Goal: Information Seeking & Learning: Learn about a topic

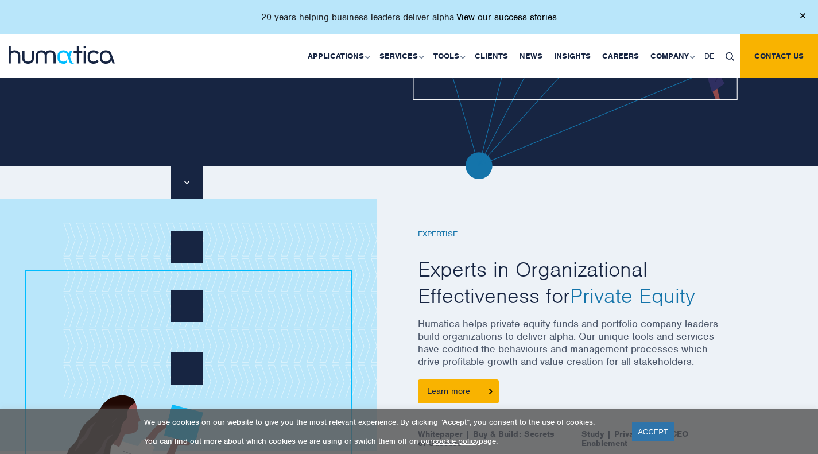
scroll to position [316, 0]
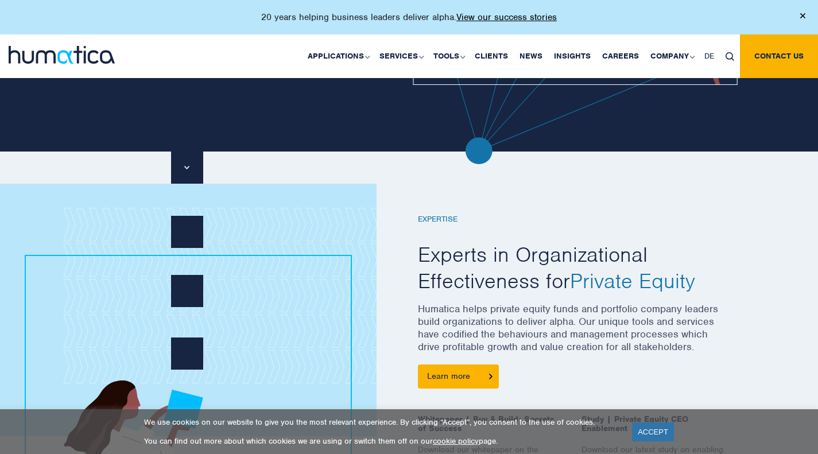
click at [645, 435] on link "ACCEPT" at bounding box center [653, 432] width 42 height 19
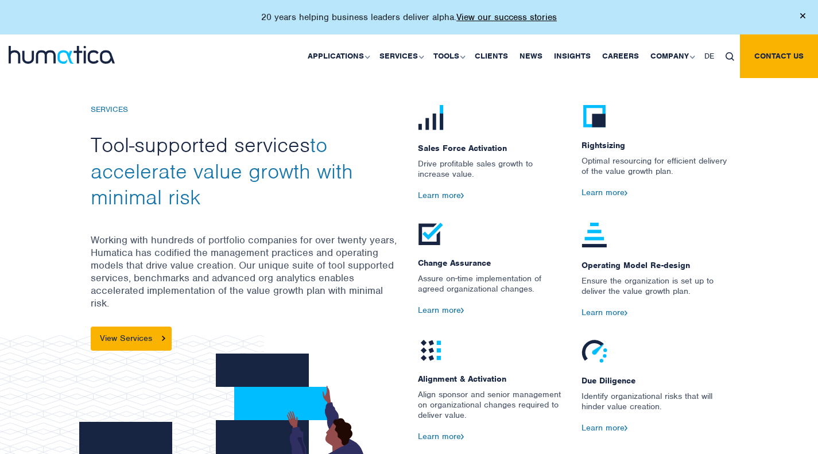
scroll to position [1190, 0]
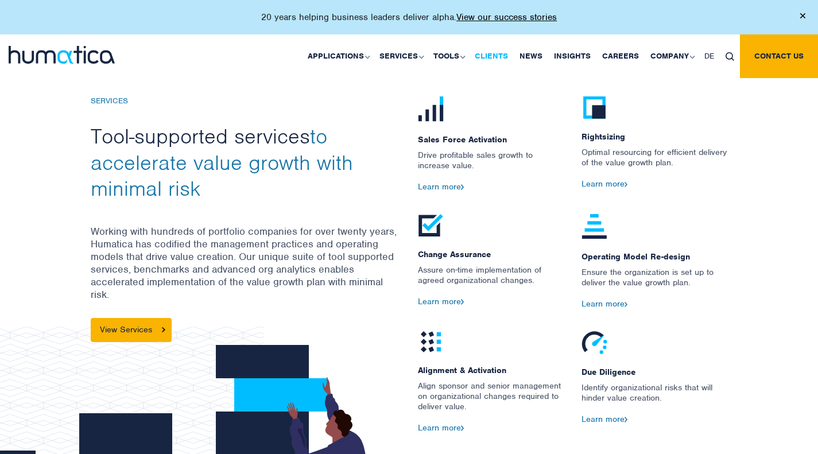
click at [500, 59] on link "Clients" at bounding box center [491, 56] width 45 height 44
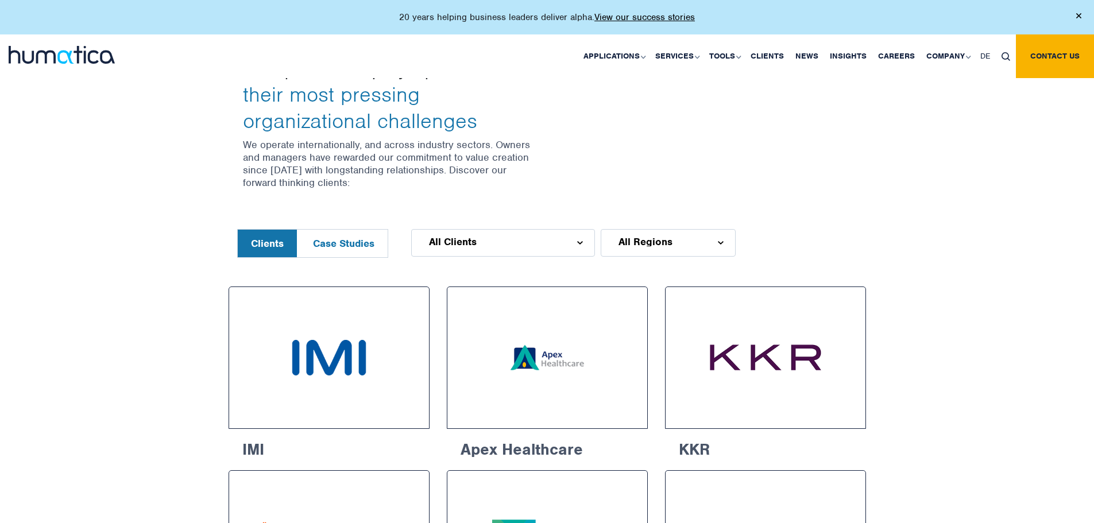
scroll to position [400, 0]
click at [510, 235] on div "All Clients" at bounding box center [503, 242] width 184 height 28
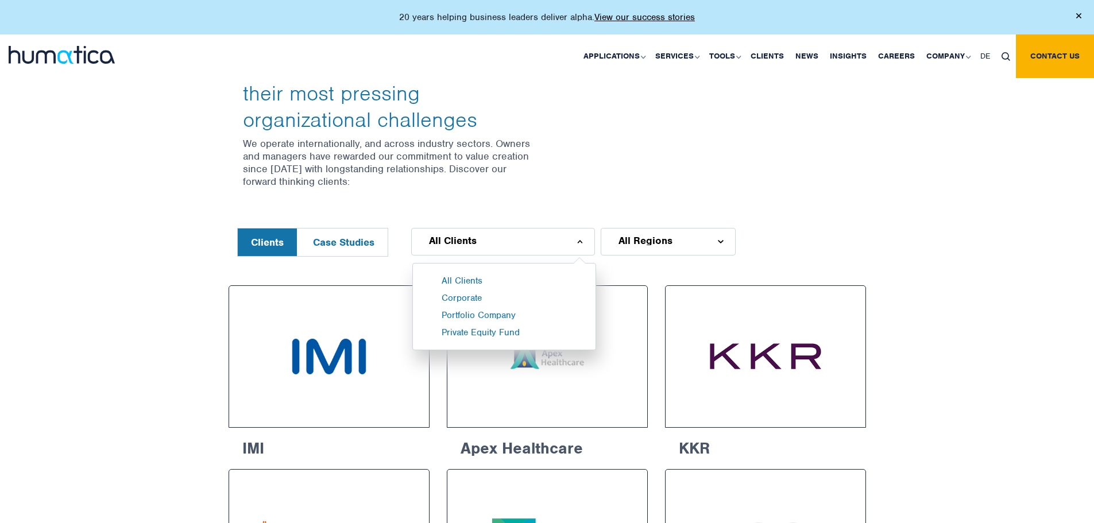
click at [505, 334] on li "Private Equity Fund" at bounding box center [519, 335] width 154 height 17
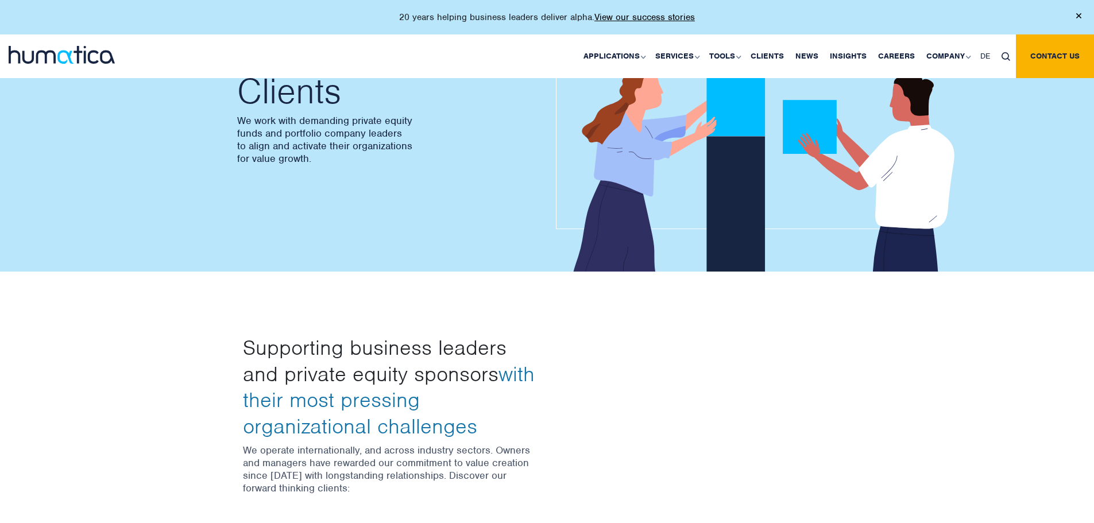
scroll to position [0, 0]
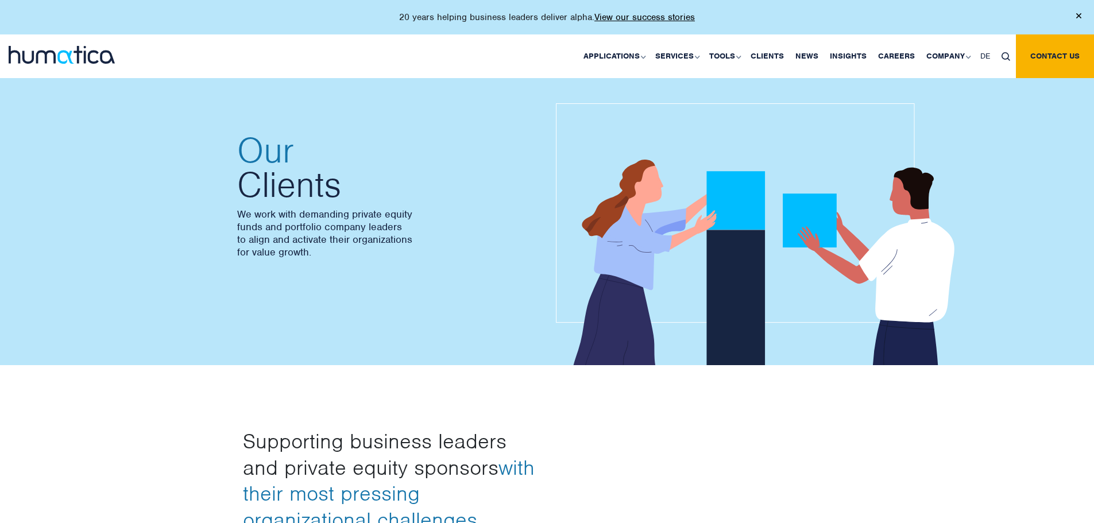
click at [0, 0] on link "Sales Force Activation" at bounding box center [0, 0] width 0 height 0
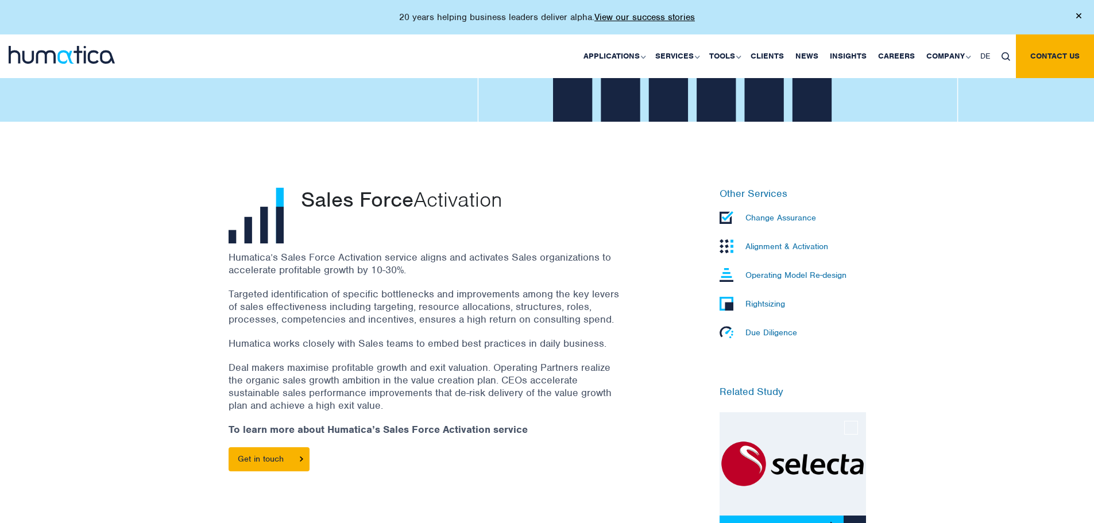
scroll to position [295, 0]
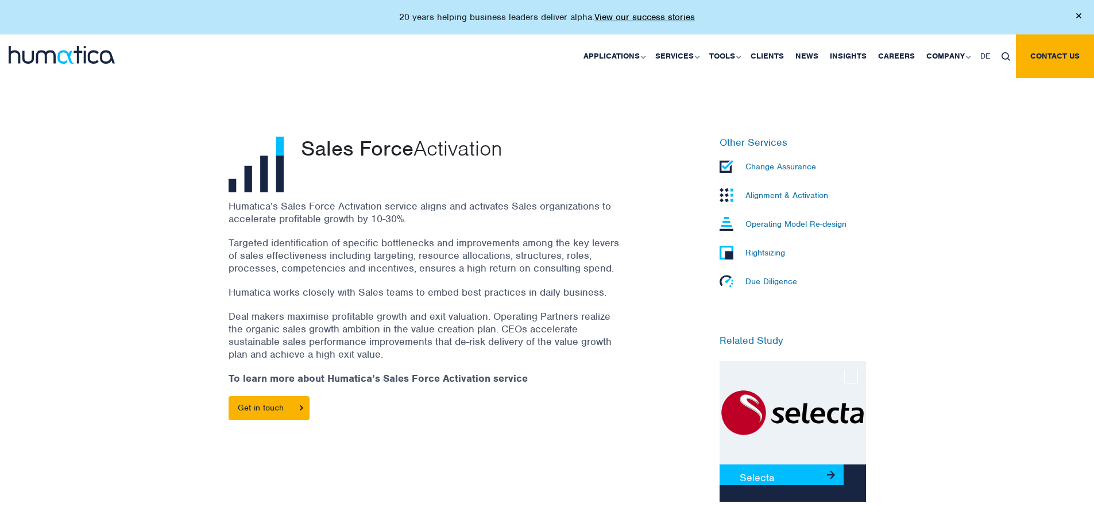
click at [268, 320] on p "Deal makers maximise profitable growth and exit valuation. Operating Partners r…" at bounding box center [424, 335] width 390 height 51
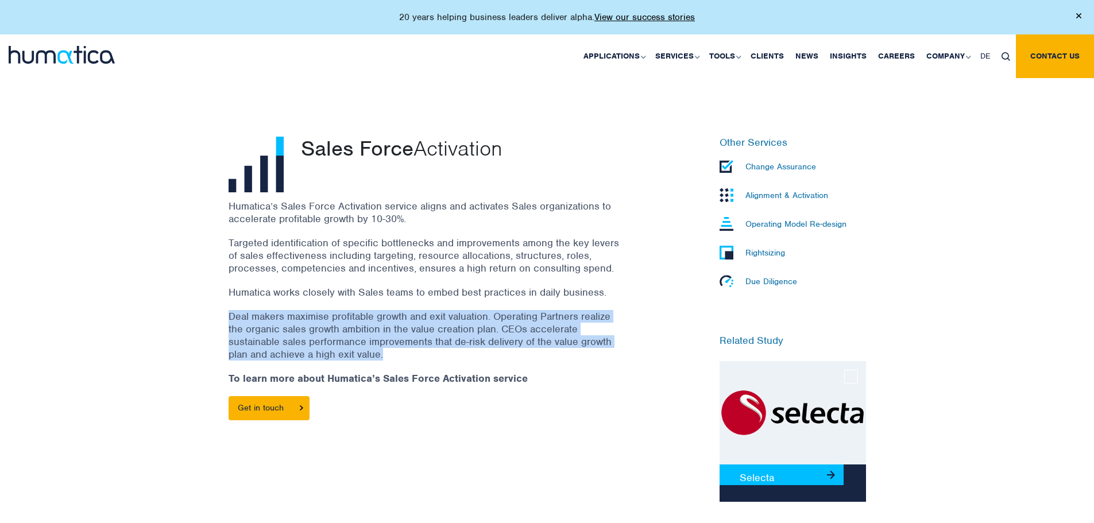
click at [268, 320] on p "Deal makers maximise profitable growth and exit valuation. Operating Partners r…" at bounding box center [424, 335] width 390 height 51
click at [0, 0] on link "Pre-deal Organizational Due Diligence" at bounding box center [0, 0] width 0 height 0
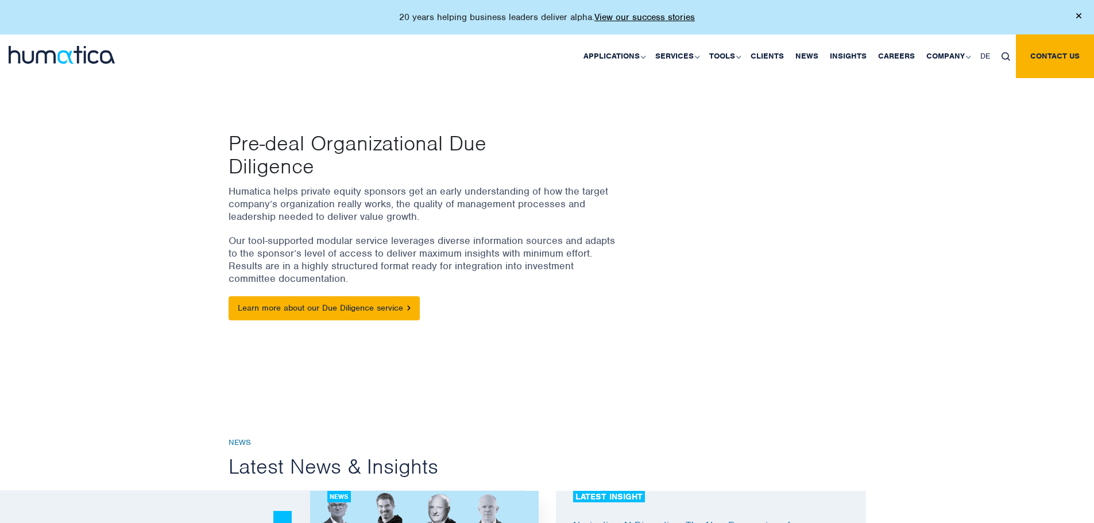
scroll to position [84, 0]
click at [369, 299] on link "Learn more about our Due Diligence service" at bounding box center [324, 309] width 191 height 24
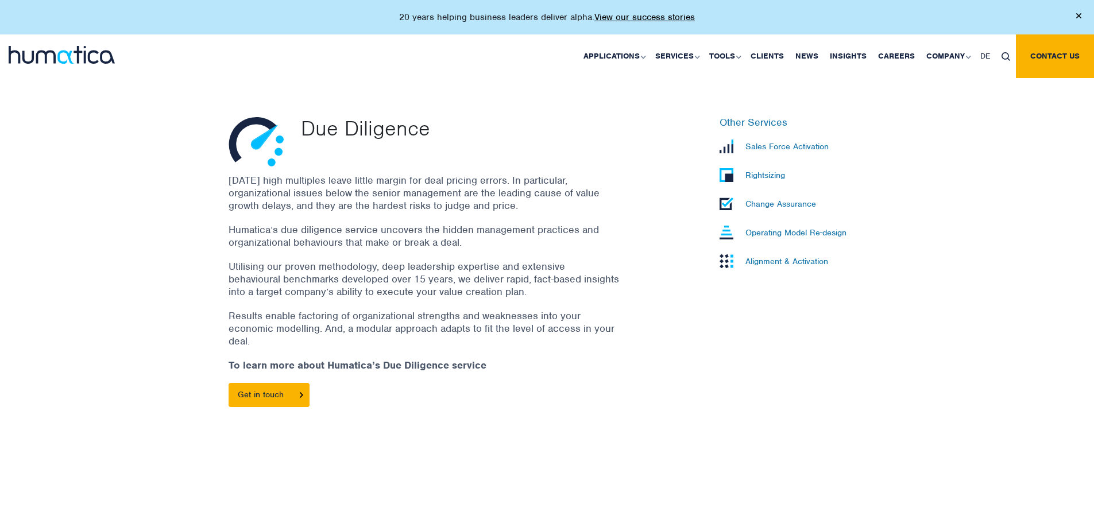
scroll to position [315, 0]
click at [307, 277] on p "Utilising our proven methodology, deep leadership expertise and extensive behav…" at bounding box center [424, 279] width 390 height 38
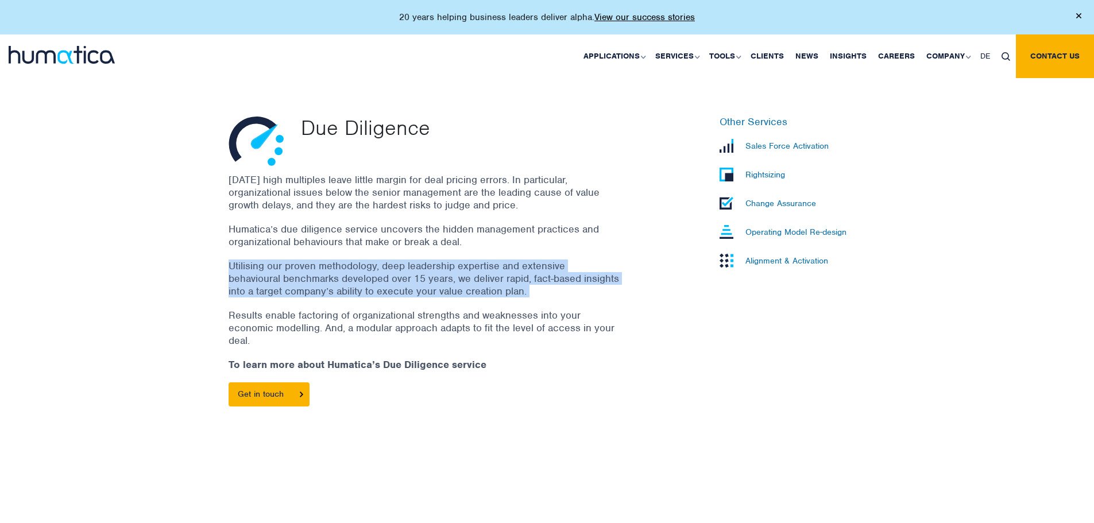
click at [307, 277] on p "Utilising our proven methodology, deep leadership expertise and extensive behav…" at bounding box center [424, 279] width 390 height 38
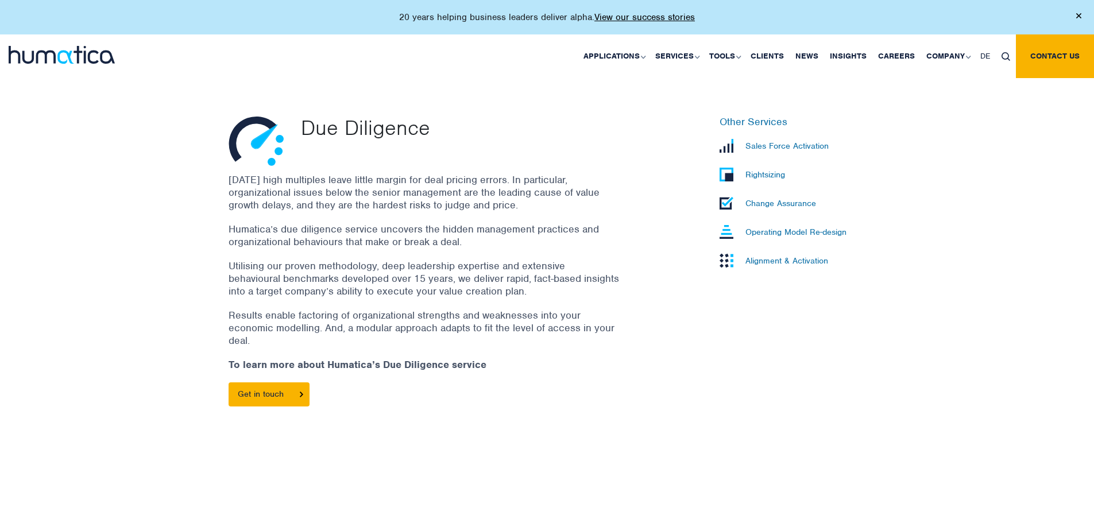
click at [309, 191] on p "[DATE] high multiples leave little margin for deal pricing errors. In particula…" at bounding box center [424, 192] width 390 height 38
click at [309, 191] on p "Today’s high multiples leave little margin for deal pricing errors. In particul…" at bounding box center [424, 192] width 390 height 38
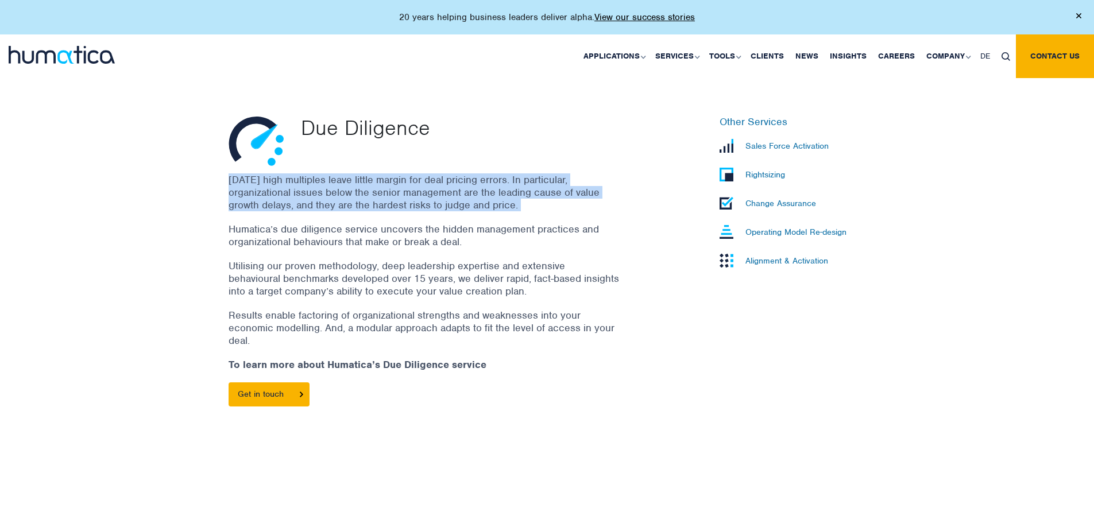
click at [309, 191] on p "Today’s high multiples leave little margin for deal pricing errors. In particul…" at bounding box center [424, 192] width 390 height 38
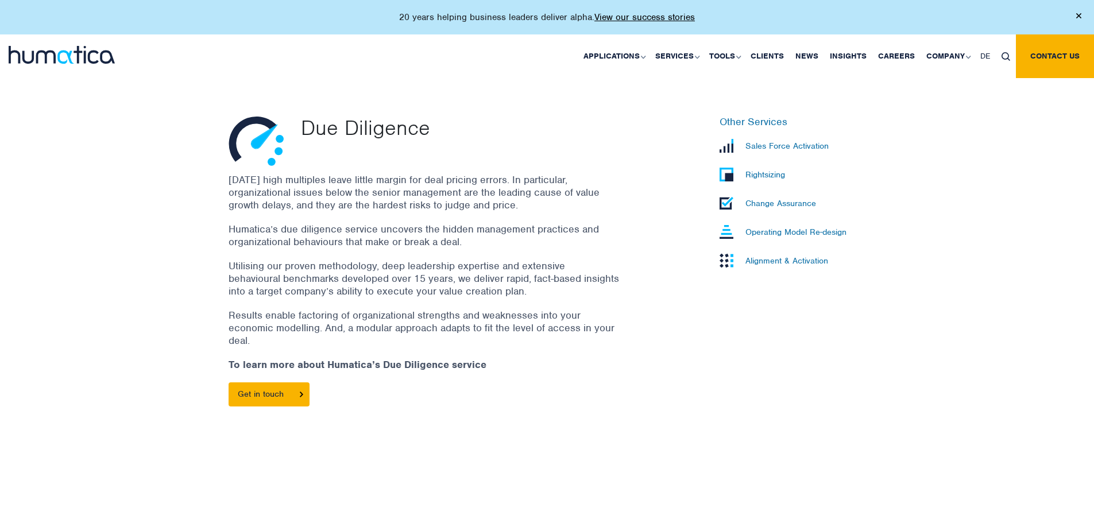
click at [331, 239] on p "Humatica’s due diligence service uncovers the hidden management practices and o…" at bounding box center [424, 235] width 390 height 25
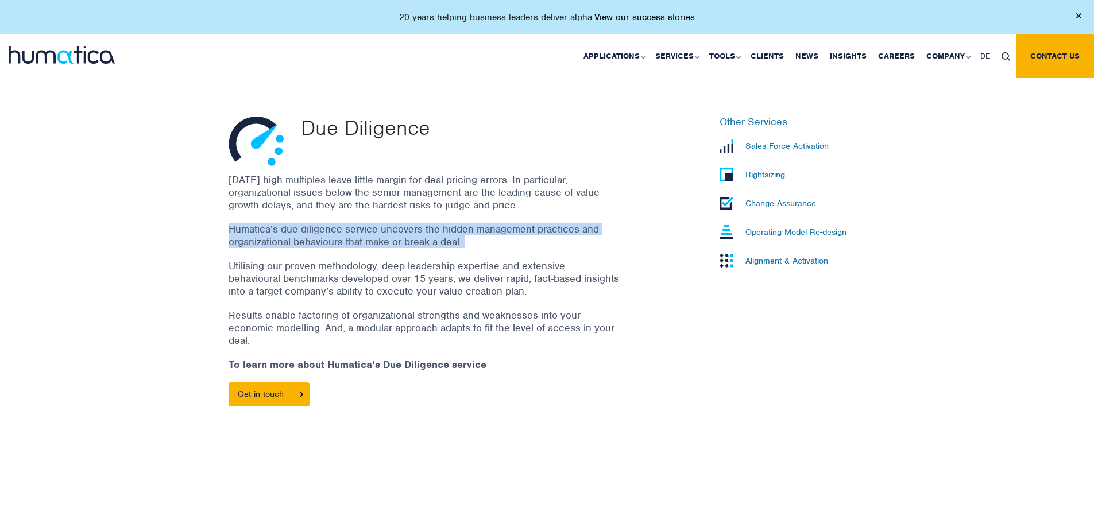
click at [331, 239] on p "Humatica’s due diligence service uncovers the hidden management practices and o…" at bounding box center [424, 235] width 390 height 25
click at [771, 227] on p "Operating Model Re-design" at bounding box center [795, 232] width 101 height 10
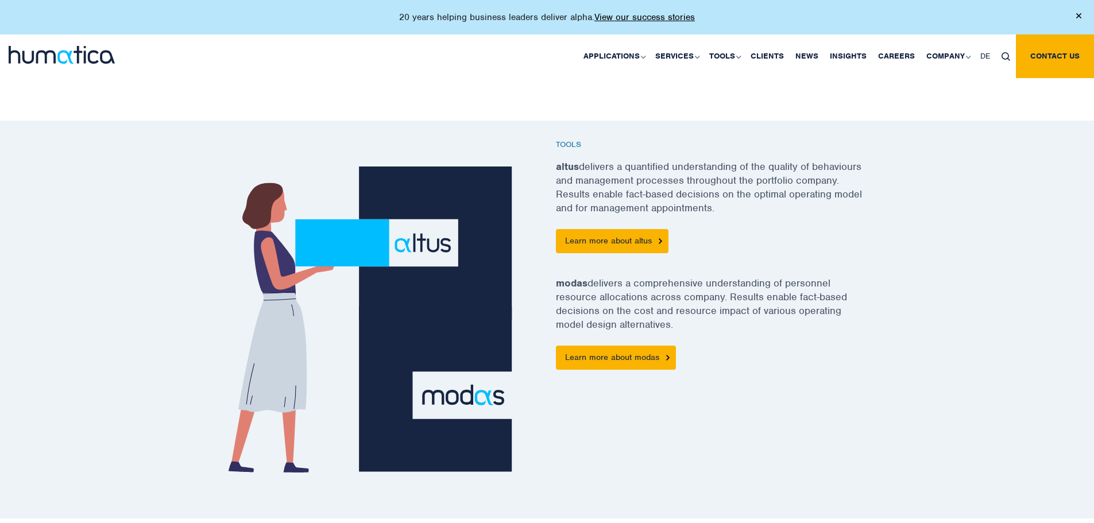
scroll to position [668, 0]
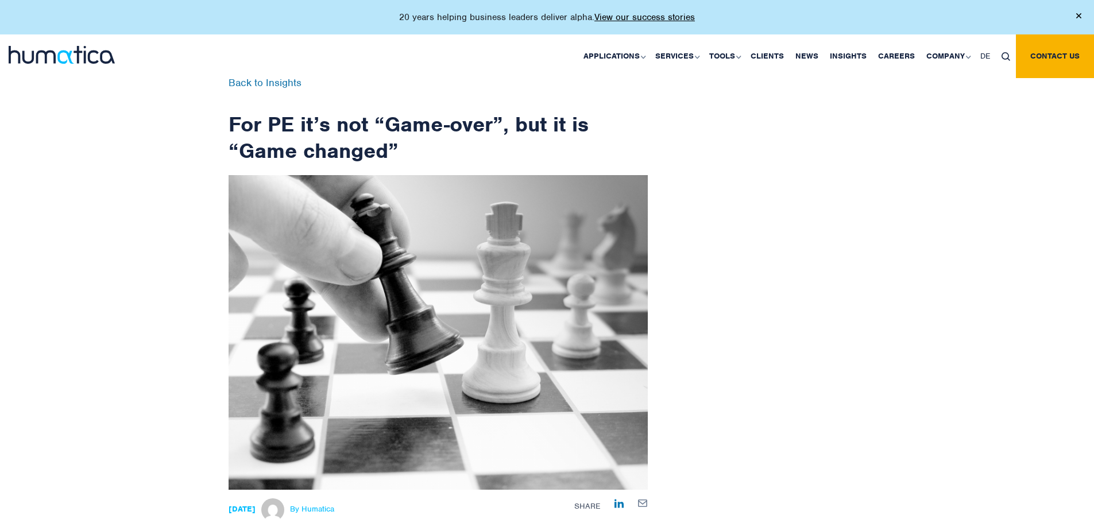
click at [0, 0] on link "Operating Model Re-design" at bounding box center [0, 0] width 0 height 0
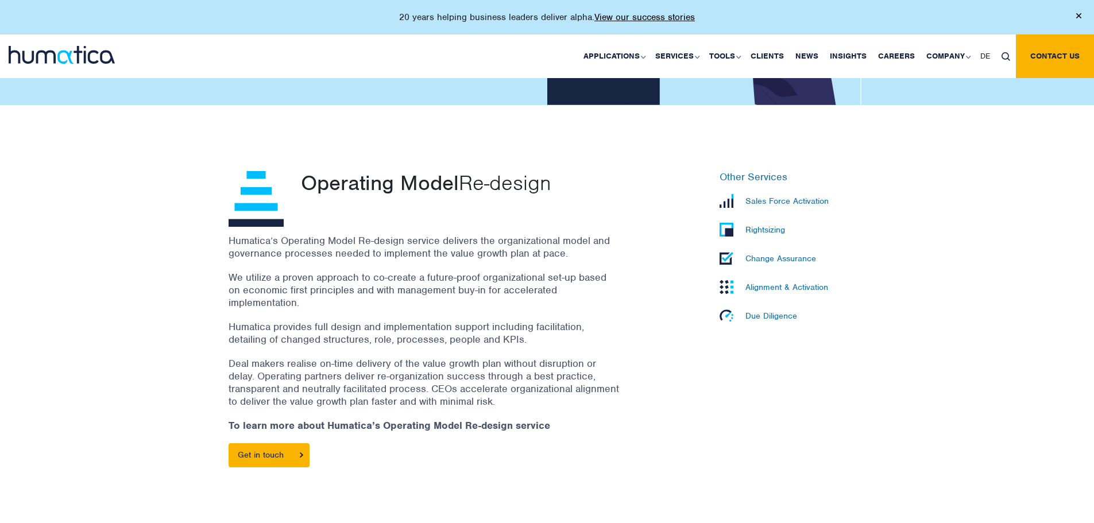
scroll to position [257, 0]
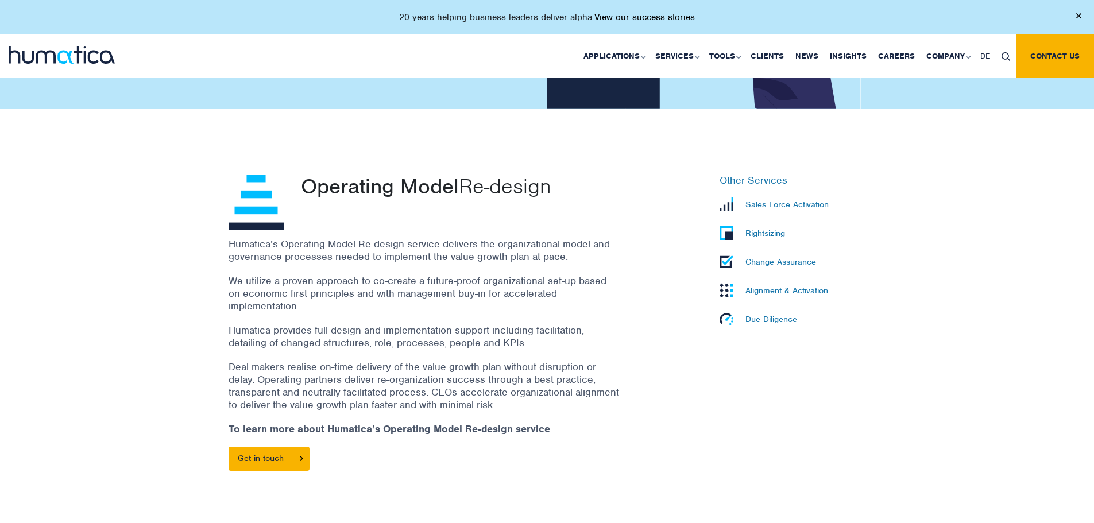
click at [348, 248] on p "Humatica’s Operating Model Re-design service delivers the organizational model …" at bounding box center [424, 250] width 390 height 25
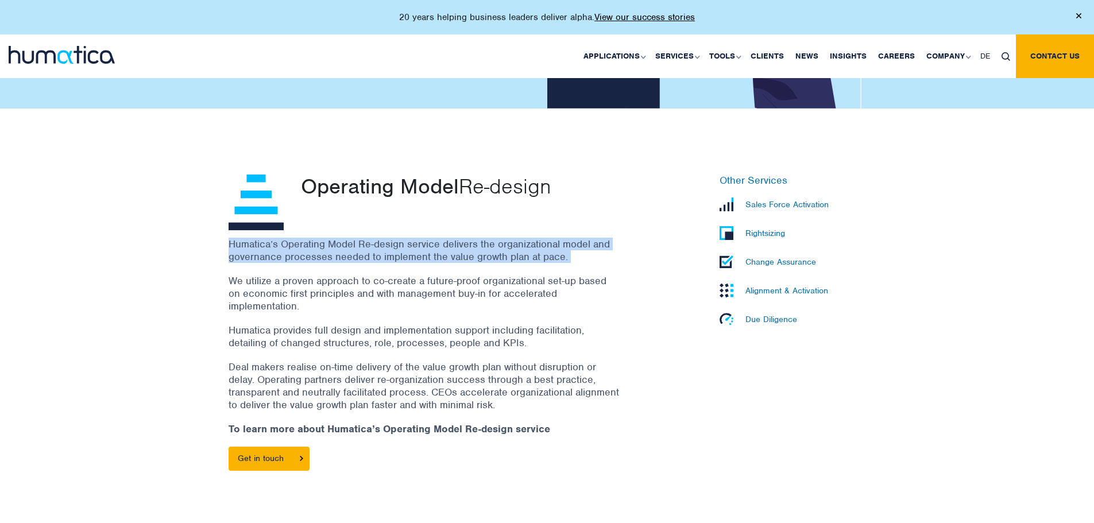
click at [348, 248] on p "Humatica’s Operating Model Re-design service delivers the organizational model …" at bounding box center [424, 250] width 390 height 25
click at [773, 294] on p "Alignment & Activation" at bounding box center [786, 290] width 83 height 10
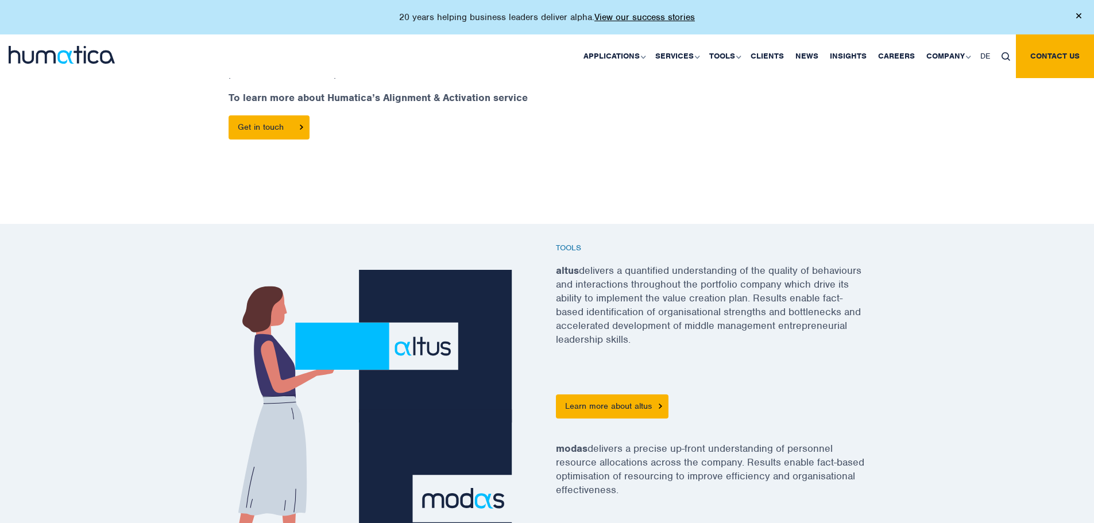
scroll to position [654, 0]
click at [0, 0] on link "Our People" at bounding box center [0, 0] width 0 height 0
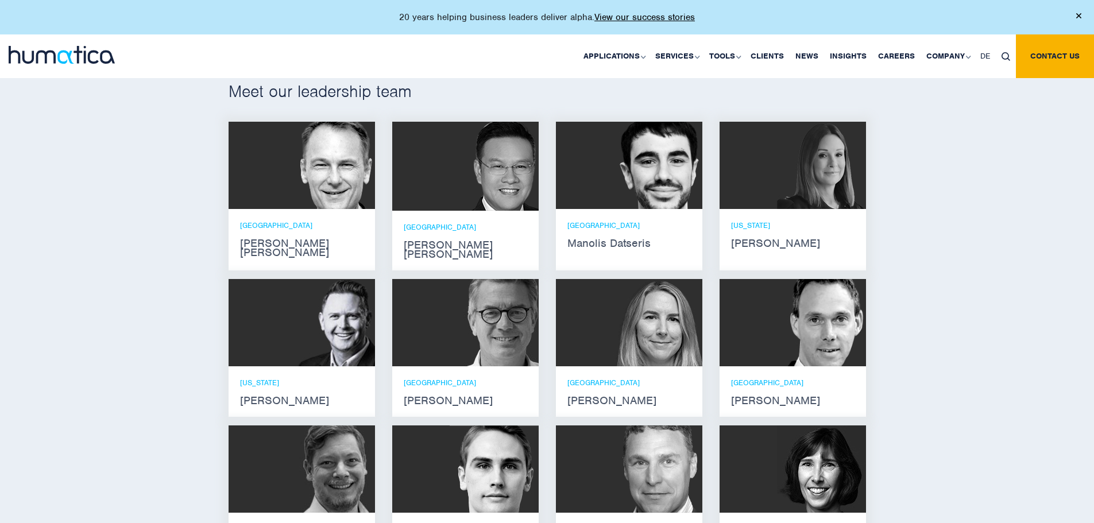
scroll to position [737, 0]
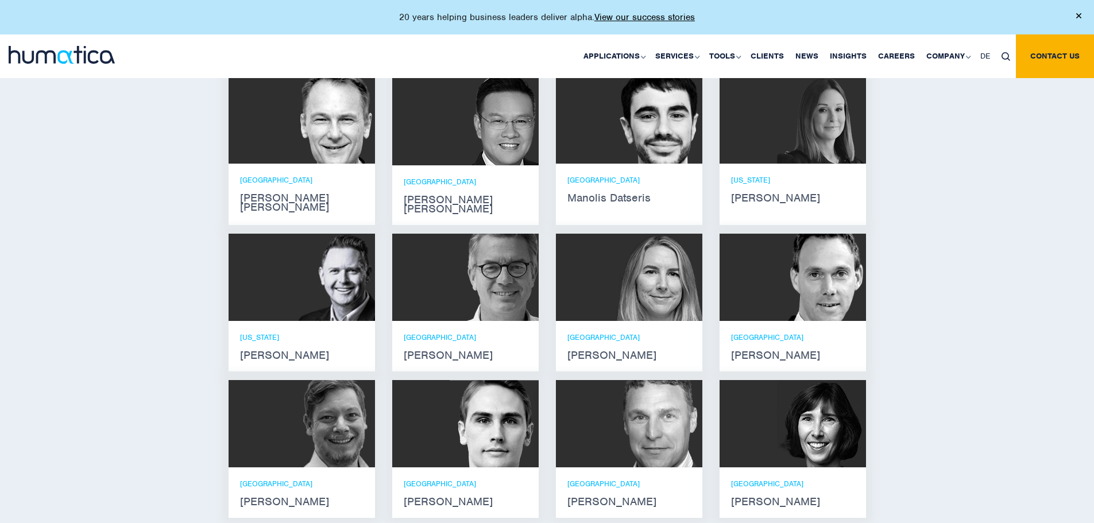
click at [585, 351] on div "LONDON [PERSON_NAME]" at bounding box center [629, 346] width 146 height 51
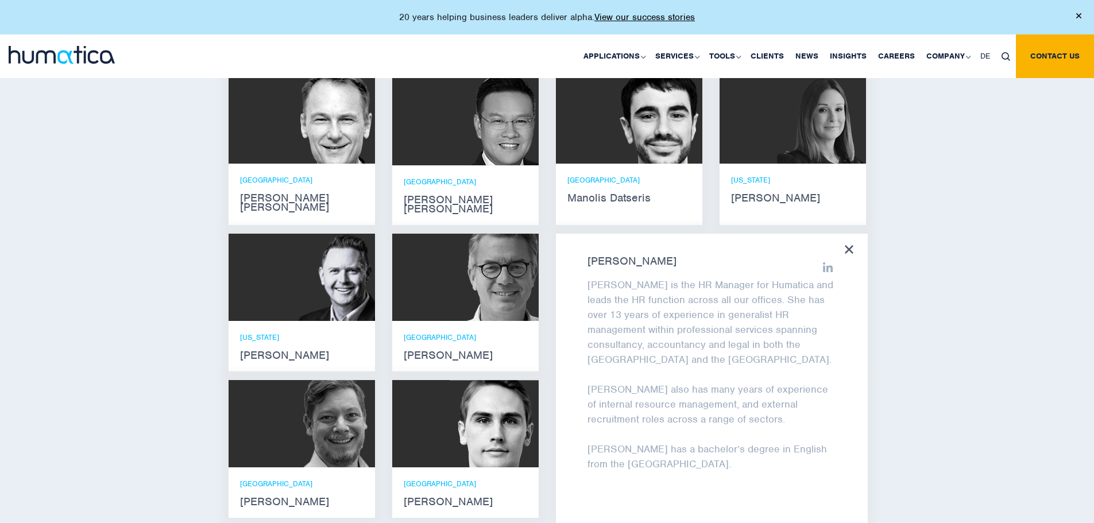
click at [896, 370] on div "Meet our leadership team [PERSON_NAME] [PERSON_NAME] He holds degrees in Electr…" at bounding box center [547, 281] width 1094 height 594
click at [477, 433] on img at bounding box center [494, 423] width 89 height 87
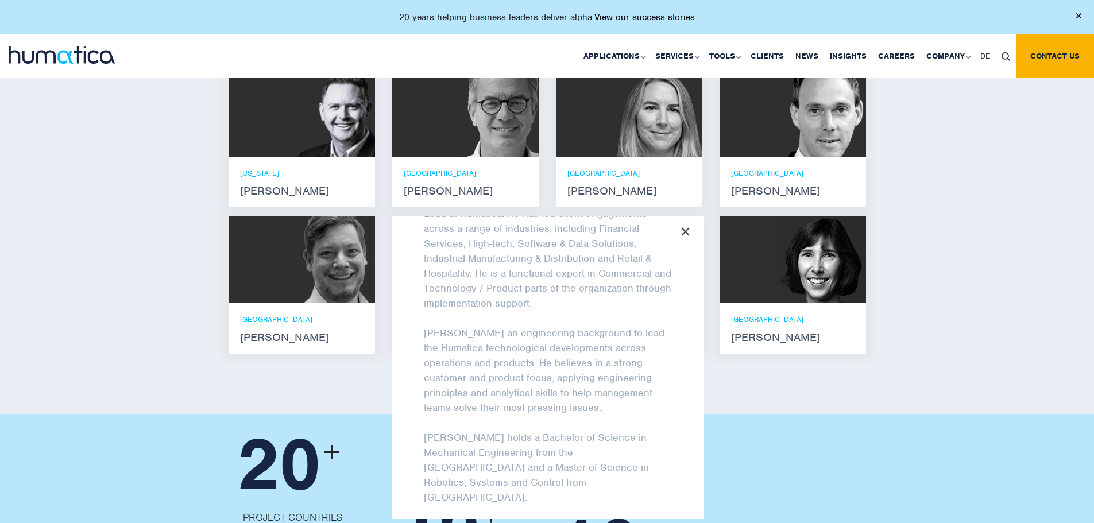
scroll to position [77, 0]
click at [853, 390] on div "Meet our leadership team [PERSON_NAME] [PERSON_NAME] He holds degrees in Electr…" at bounding box center [547, 117] width 1094 height 594
click at [815, 363] on div "Meet our leadership team [PERSON_NAME] [PERSON_NAME] He holds degrees in Electr…" at bounding box center [547, 117] width 1094 height 594
click at [764, 316] on div "LONDON [PERSON_NAME]" at bounding box center [792, 329] width 123 height 28
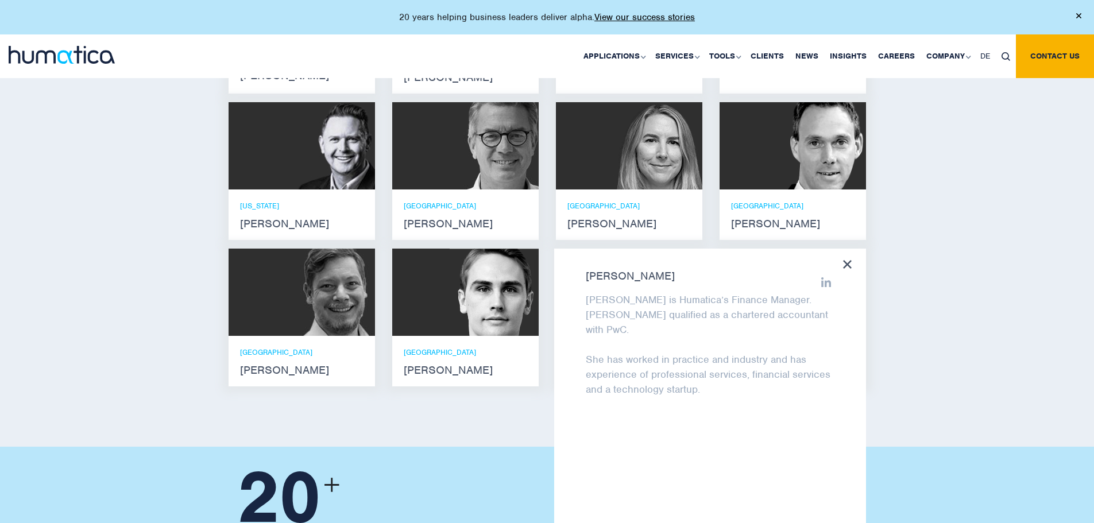
scroll to position [867, 0]
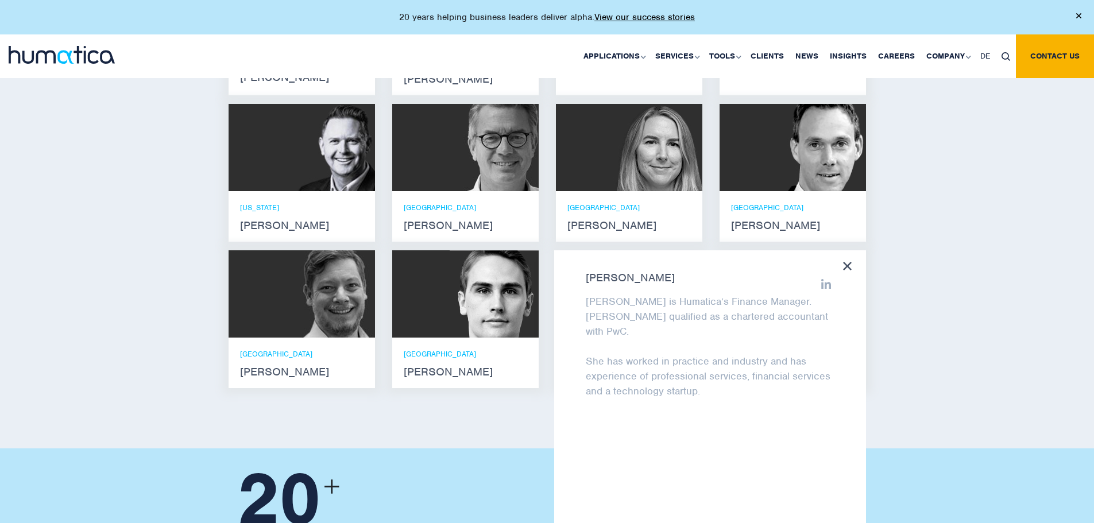
click at [330, 349] on div "ZURICH [PERSON_NAME]" at bounding box center [301, 363] width 123 height 28
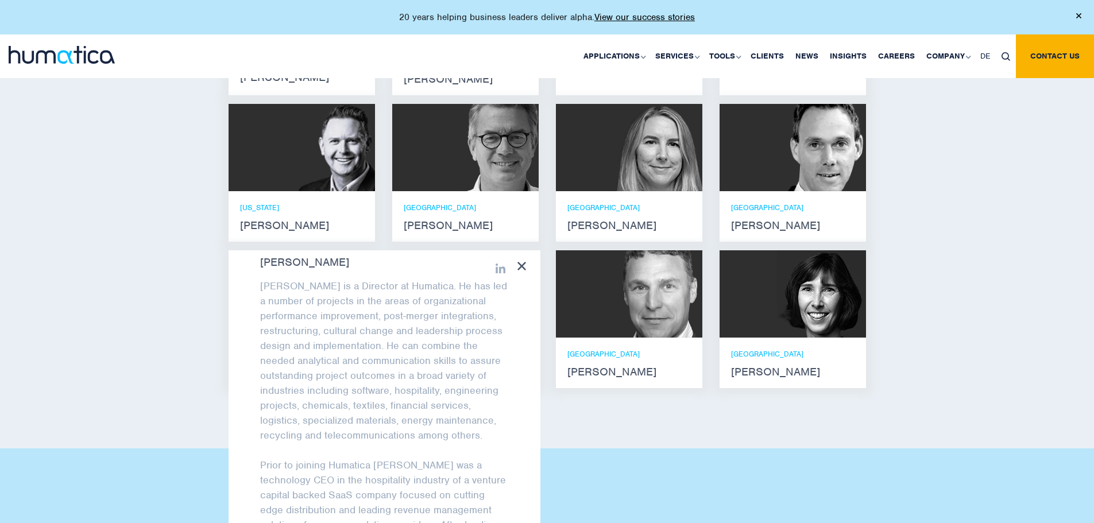
scroll to position [0, 0]
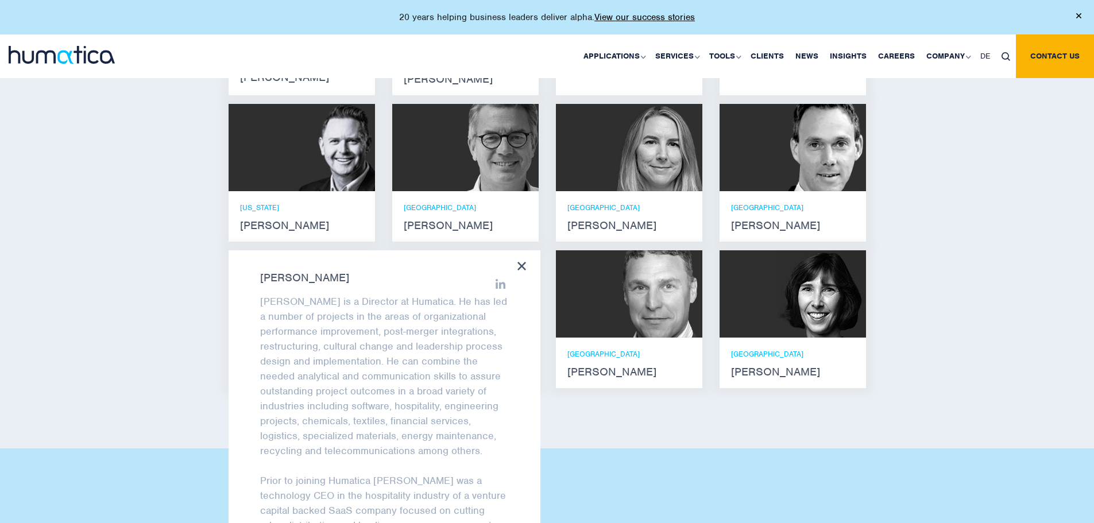
click at [185, 297] on div "Meet our leadership team [PERSON_NAME] [PERSON_NAME] He holds degrees in Electr…" at bounding box center [547, 151] width 1094 height 594
click at [212, 216] on div "Meet our leadership team [PERSON_NAME] [PERSON_NAME] He holds degrees in Electr…" at bounding box center [547, 151] width 1094 height 594
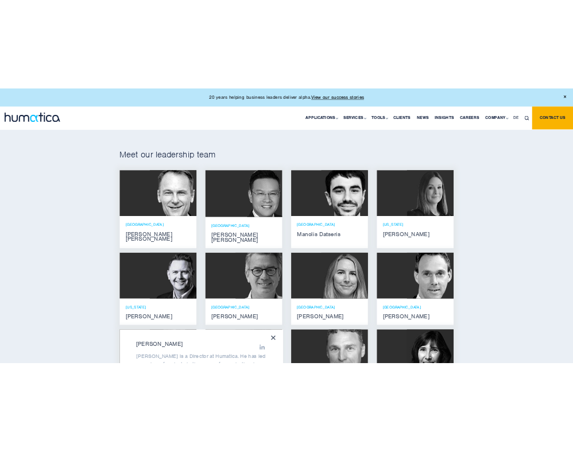
scroll to position [657, 0]
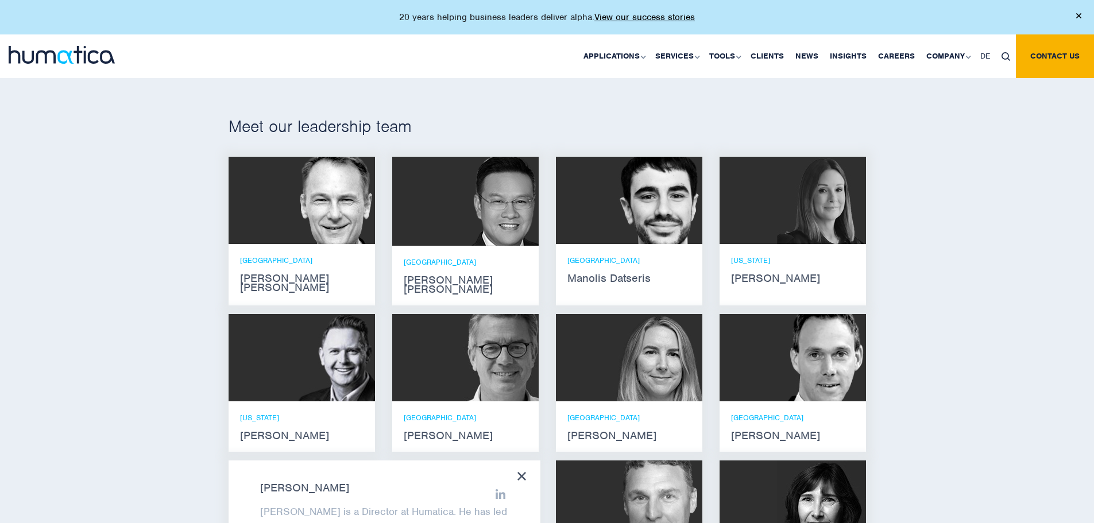
click at [649, 281] on strong "Manolis Datseris" at bounding box center [628, 278] width 123 height 9
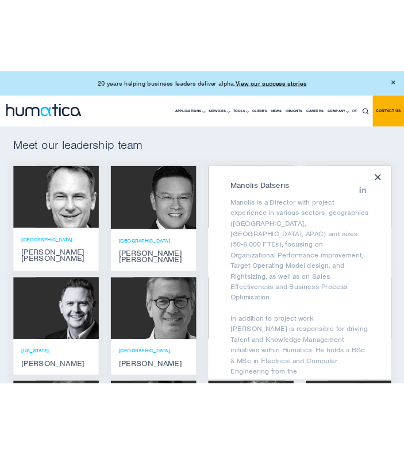
scroll to position [86, 0]
